Goal: Task Accomplishment & Management: Manage account settings

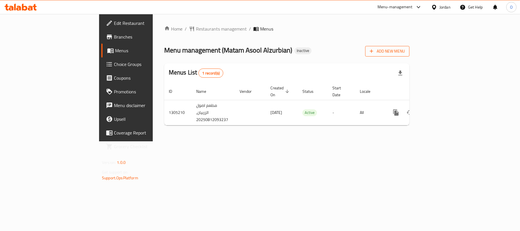
click at [405, 52] on span "Add New Menu" at bounding box center [387, 51] width 35 height 7
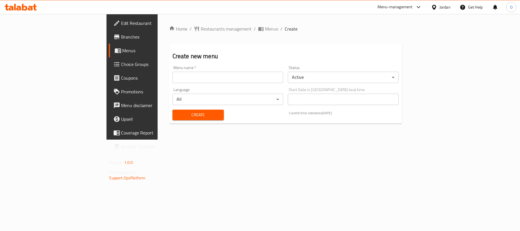
click at [172, 69] on div "Menu name   * Menu name *" at bounding box center [227, 74] width 111 height 17
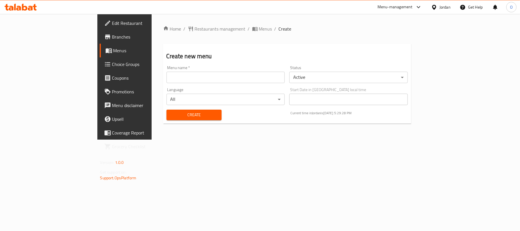
click at [166, 75] on input "text" at bounding box center [225, 77] width 118 height 11
type input "[DATE]"
click at [166, 110] on button "Create" at bounding box center [193, 115] width 55 height 11
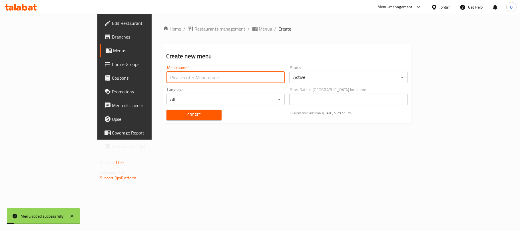
click at [259, 27] on span "Menus" at bounding box center [265, 28] width 13 height 7
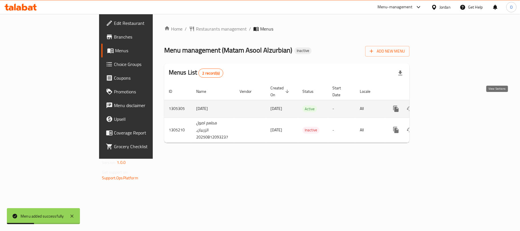
click at [440, 106] on icon "enhanced table" at bounding box center [436, 108] width 5 height 5
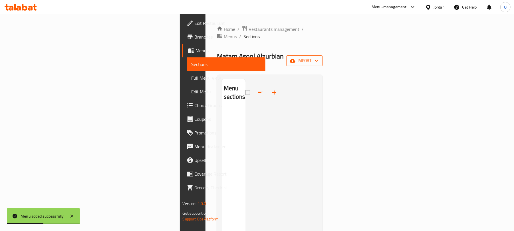
click at [318, 57] on span "import" at bounding box center [304, 60] width 27 height 7
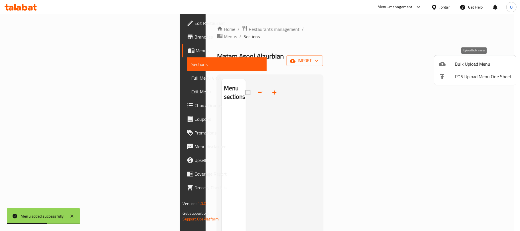
click at [467, 59] on li "Bulk Upload Menu" at bounding box center [475, 64] width 82 height 13
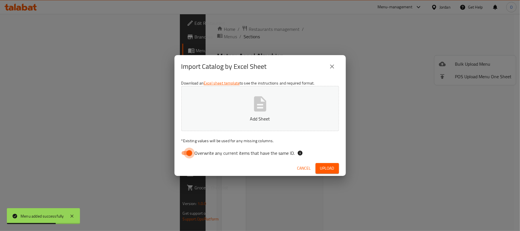
click at [189, 154] on input "Overwrite any current items that have the same ID." at bounding box center [189, 153] width 33 height 11
checkbox input "false"
click at [260, 96] on icon "button" at bounding box center [260, 103] width 12 height 15
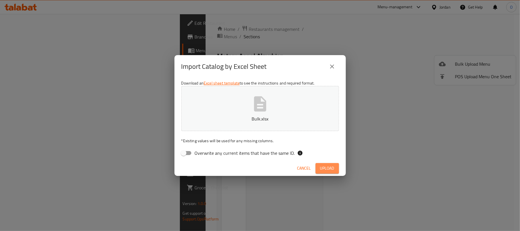
click at [325, 164] on button "Upload" at bounding box center [326, 168] width 23 height 11
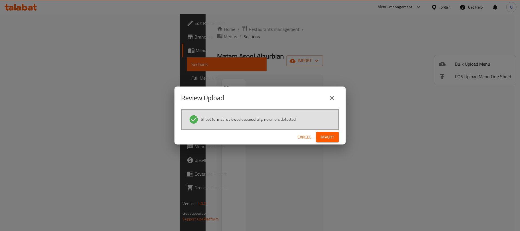
click at [202, 107] on div "Review Upload" at bounding box center [259, 97] width 171 height 23
click at [326, 135] on span "Import" at bounding box center [328, 137] width 14 height 7
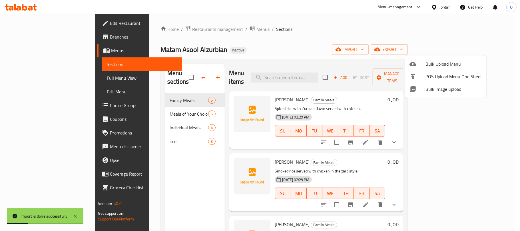
click at [257, 50] on div at bounding box center [260, 115] width 520 height 231
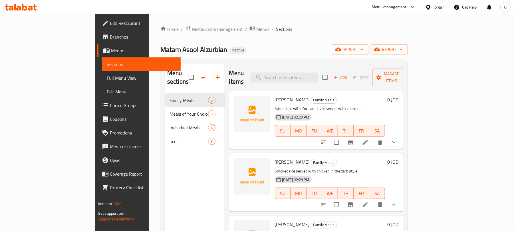
click at [178, 173] on div "Menu sections Family Meals 5 Meals of Your Choice 6 Individual Meals 4 rice 3" at bounding box center [195, 179] width 60 height 231
click at [310, 47] on div "Matam Asool Alzurbian Inactive import export" at bounding box center [283, 49] width 247 height 11
click at [107, 78] on span "Full Menu View" at bounding box center [142, 78] width 70 height 7
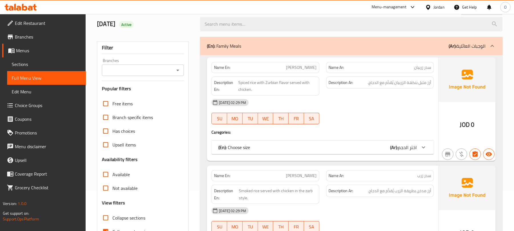
scroll to position [114, 0]
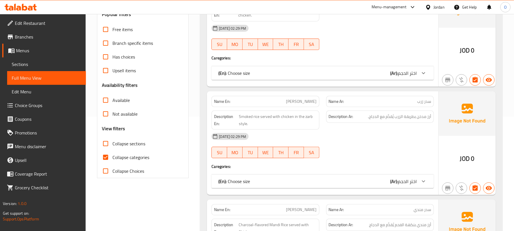
click at [132, 159] on span "Collapse categories" at bounding box center [130, 157] width 37 height 7
click at [112, 159] on input "Collapse categories" at bounding box center [106, 157] width 14 height 14
checkbox input "false"
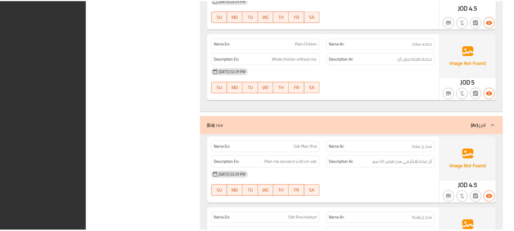
scroll to position [2405, 0]
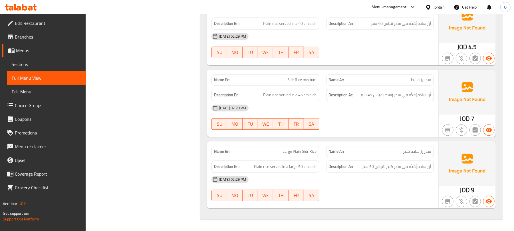
click at [436, 7] on div "Jordan" at bounding box center [439, 7] width 11 height 6
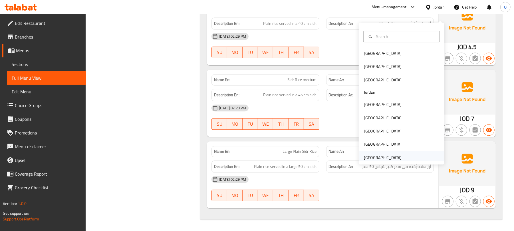
click at [387, 154] on div "[GEOGRAPHIC_DATA]" at bounding box center [383, 157] width 38 height 6
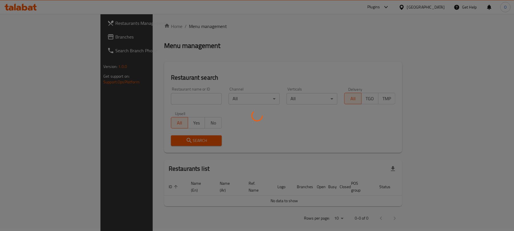
scroll to position [195, 0]
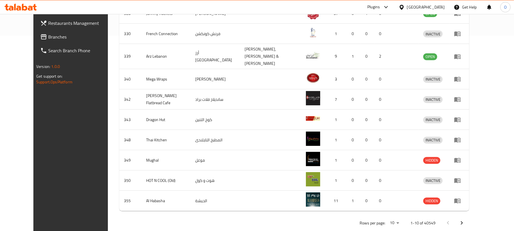
click at [45, 33] on link "Branches" at bounding box center [78, 37] width 84 height 14
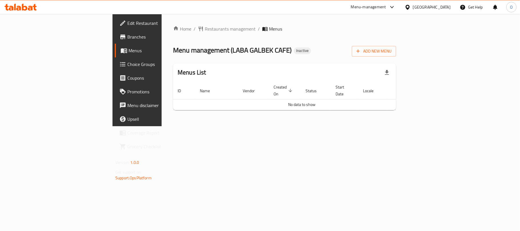
click at [127, 37] on span "Branches" at bounding box center [160, 36] width 67 height 7
